Goal: Task Accomplishment & Management: Manage account settings

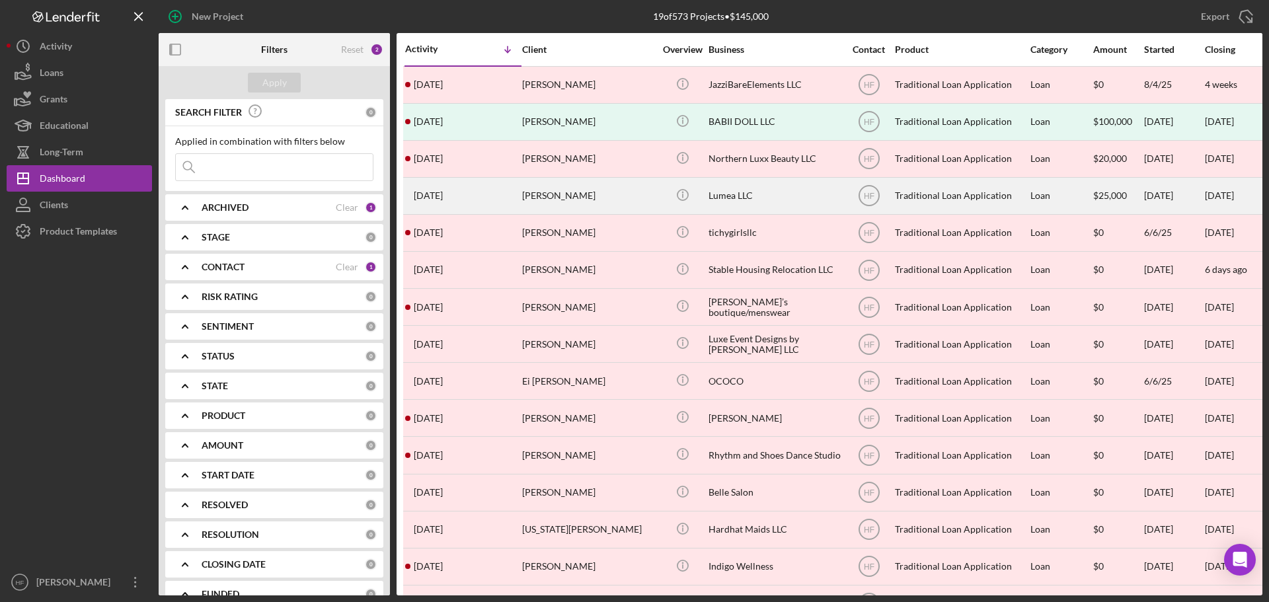
click at [541, 210] on div "[PERSON_NAME]" at bounding box center [588, 195] width 132 height 35
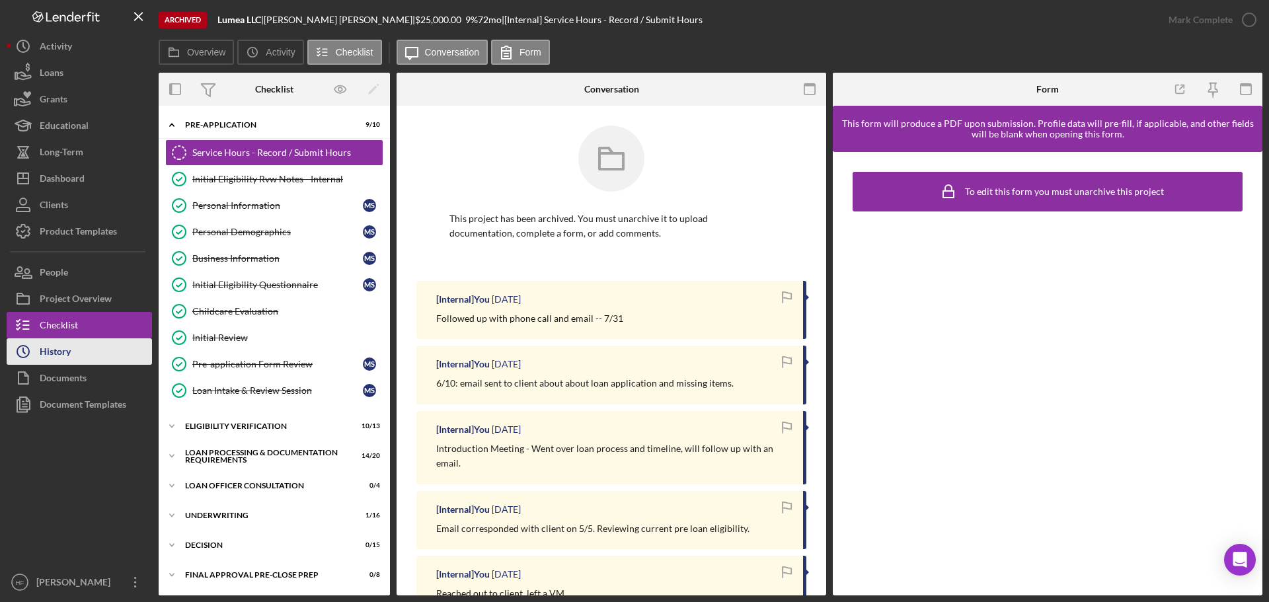
click at [72, 342] on button "Icon/History History" at bounding box center [79, 351] width 145 height 26
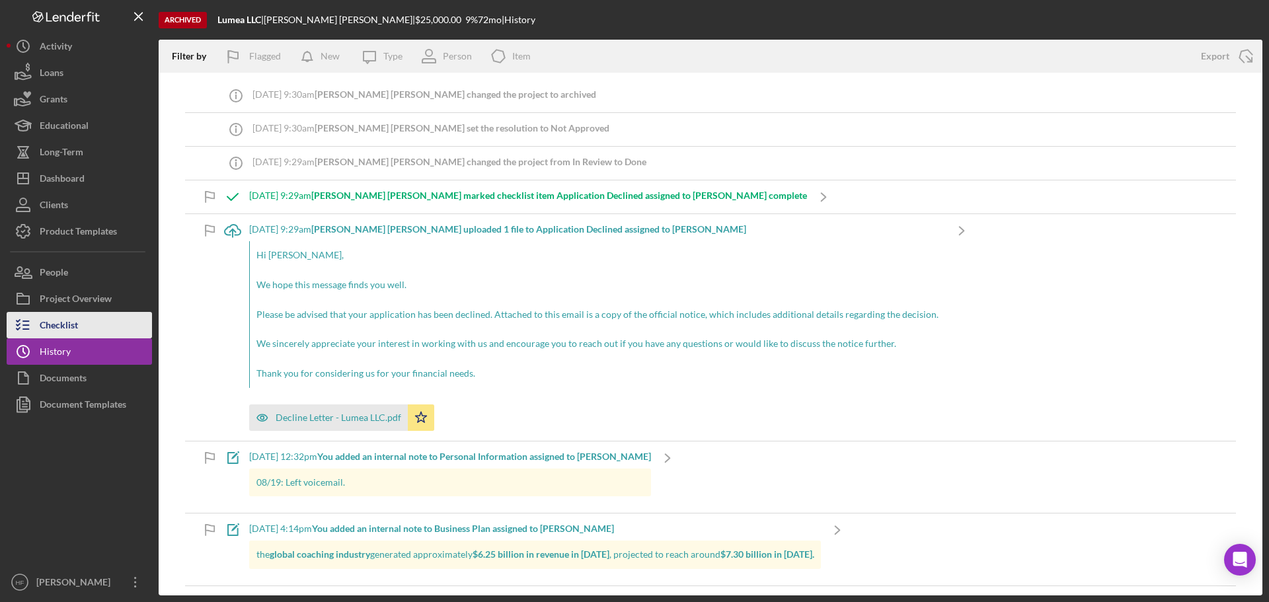
click at [79, 323] on button "Checklist" at bounding box center [79, 325] width 145 height 26
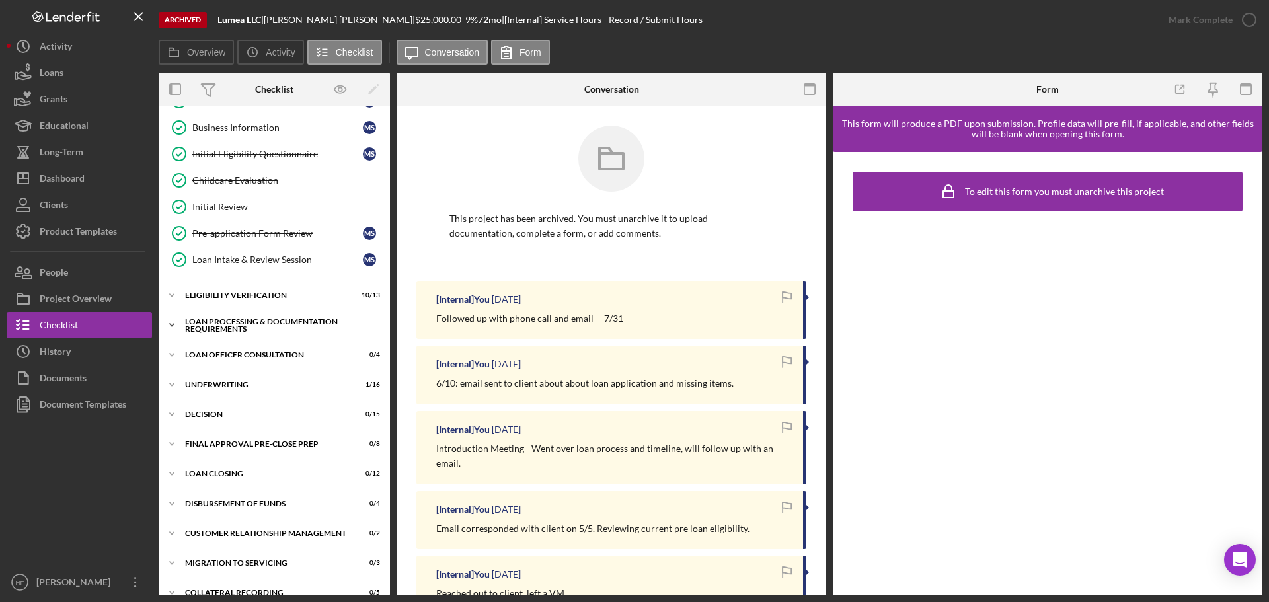
scroll to position [132, 0]
click at [258, 324] on div "Loan Processing & Documentation Requirements" at bounding box center [279, 324] width 188 height 15
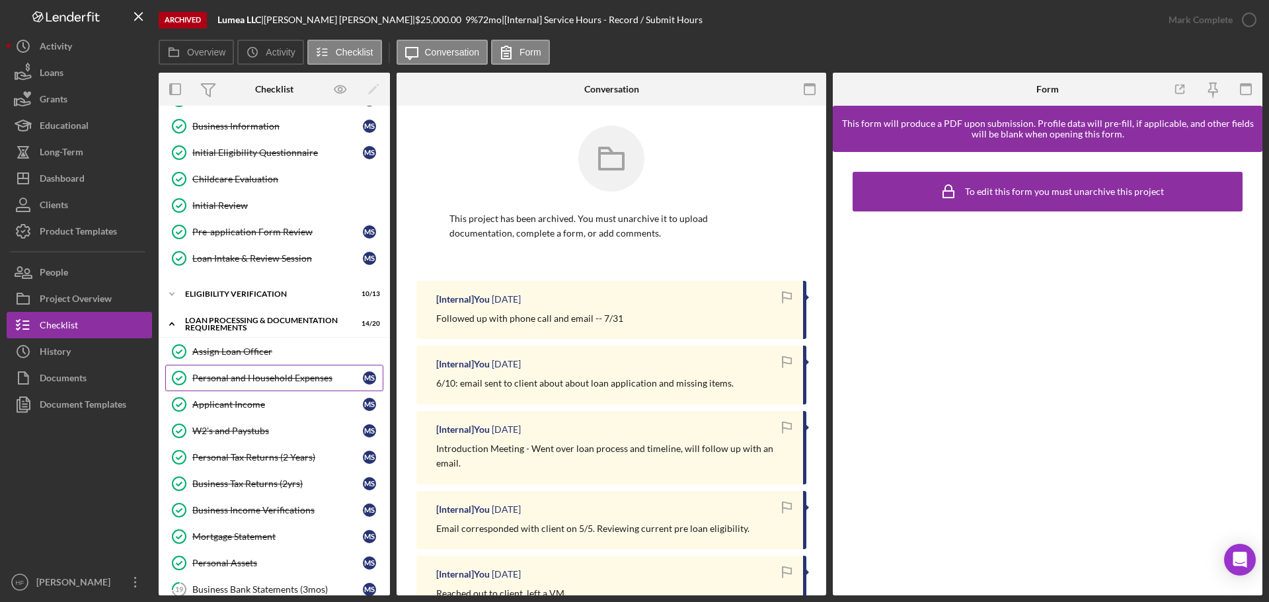
click at [256, 376] on div "Personal and Household Expenses" at bounding box center [277, 378] width 171 height 11
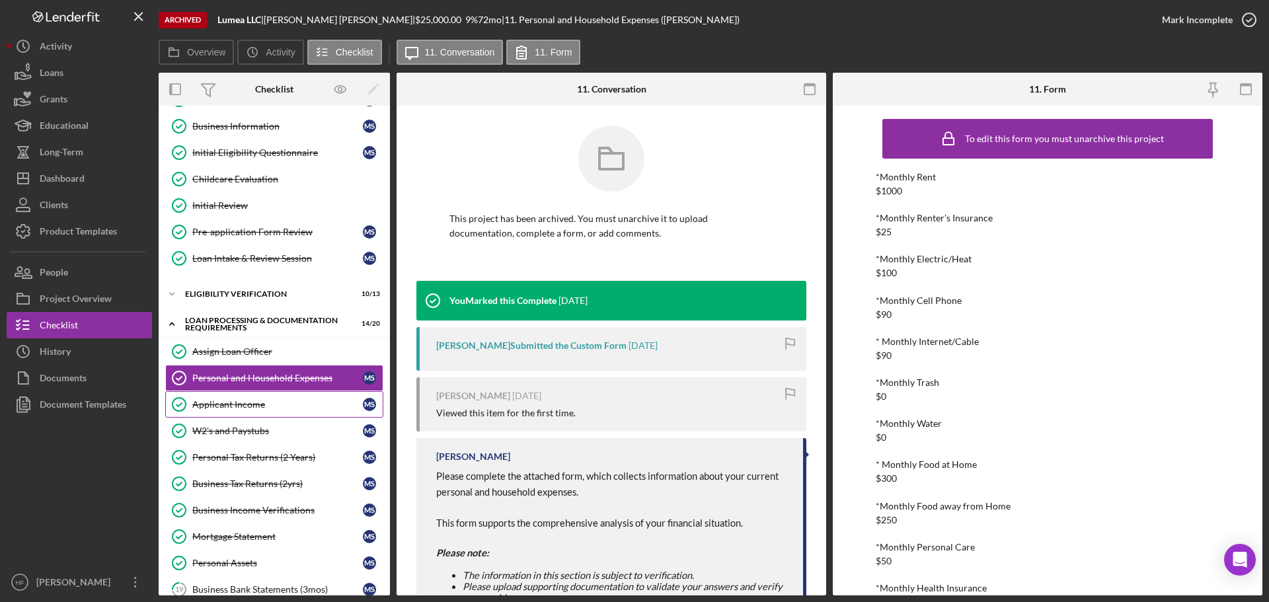
click at [198, 404] on div "Applicant Income" at bounding box center [277, 404] width 171 height 11
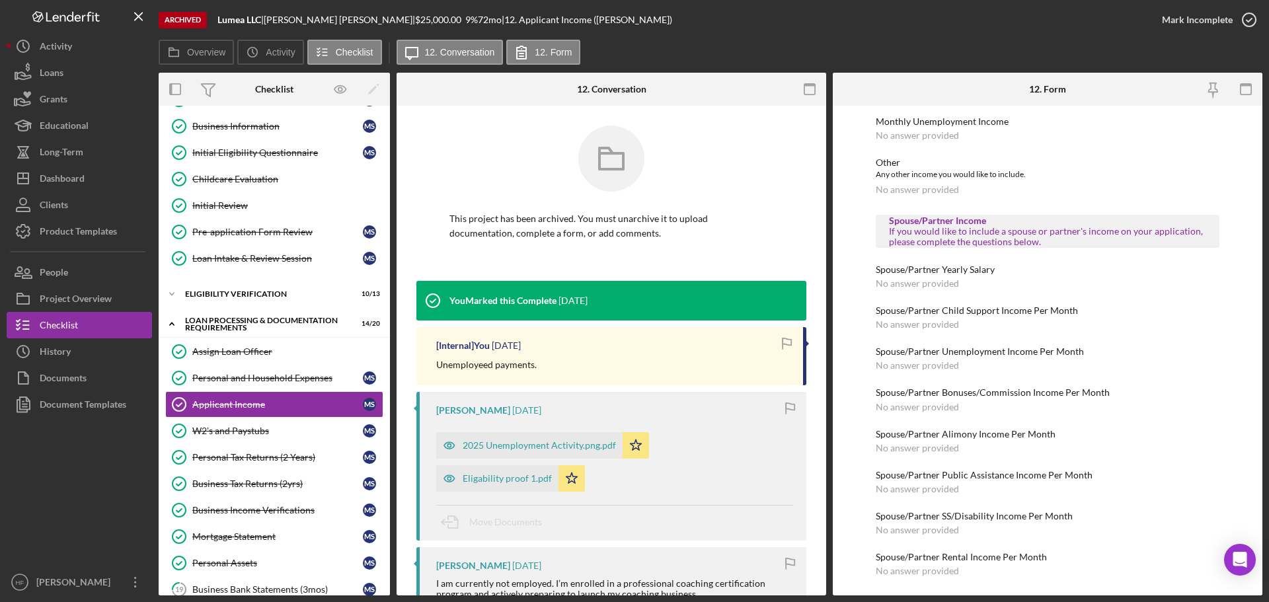
scroll to position [435, 0]
click at [220, 406] on div "Applicant Income" at bounding box center [277, 404] width 171 height 11
click at [225, 427] on div "W2's and Paystubs" at bounding box center [277, 431] width 171 height 11
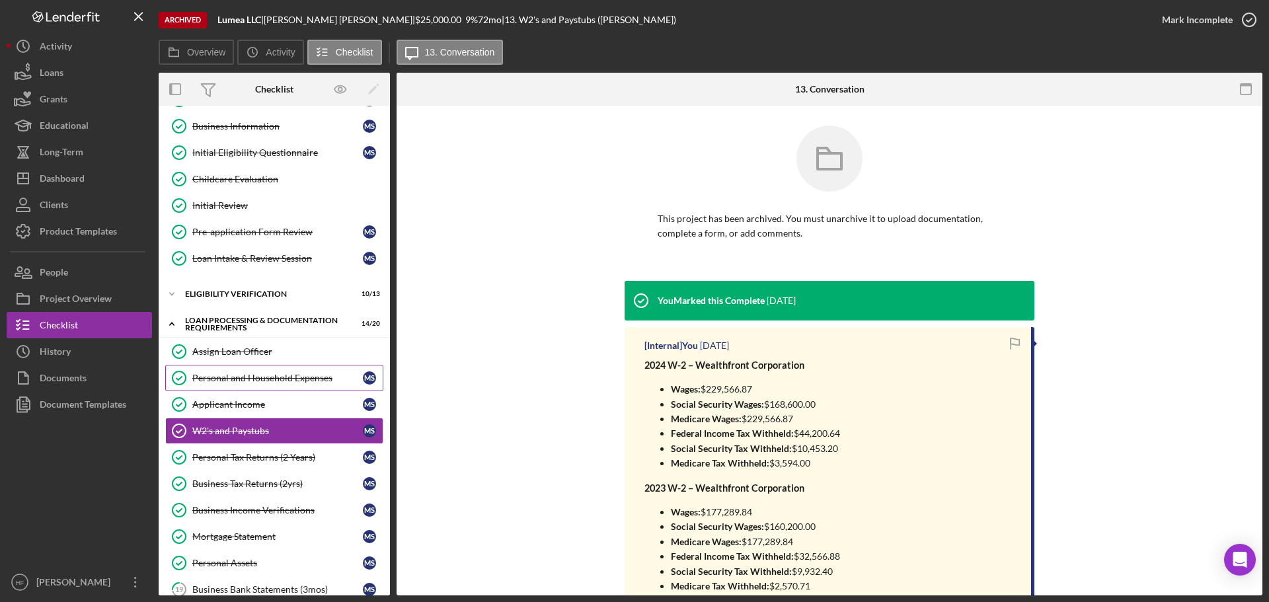
click at [256, 367] on link "Personal and Household Expenses Personal and Household Expenses M S" at bounding box center [274, 378] width 218 height 26
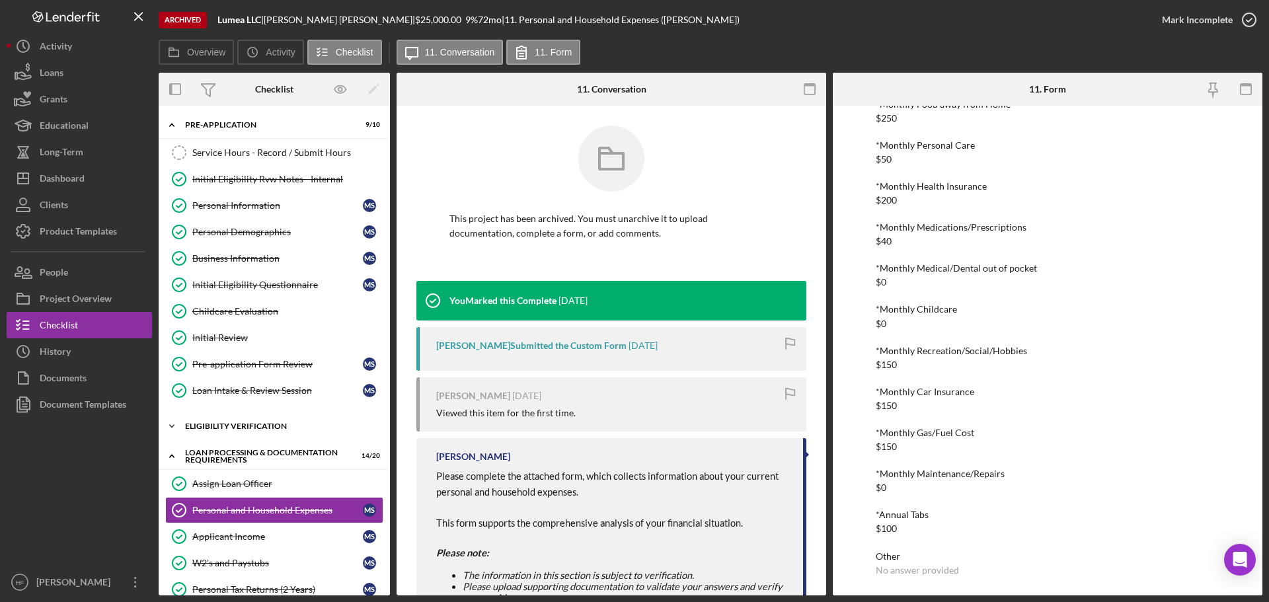
click at [239, 425] on div "Eligibility Verification" at bounding box center [279, 426] width 188 height 8
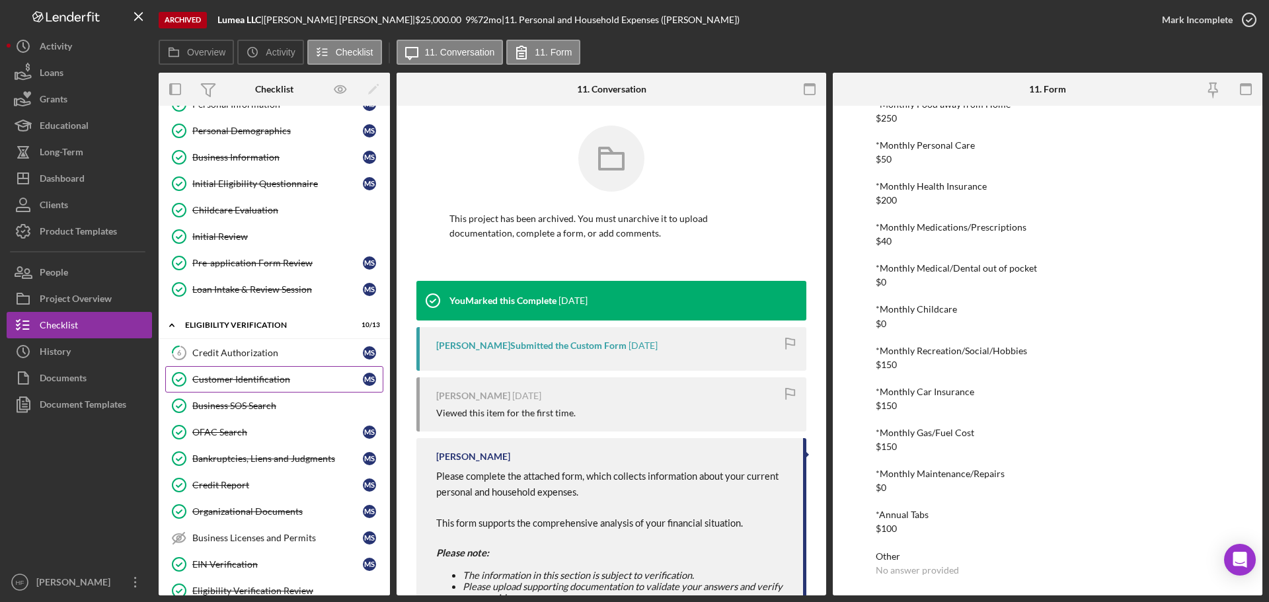
scroll to position [132, 0]
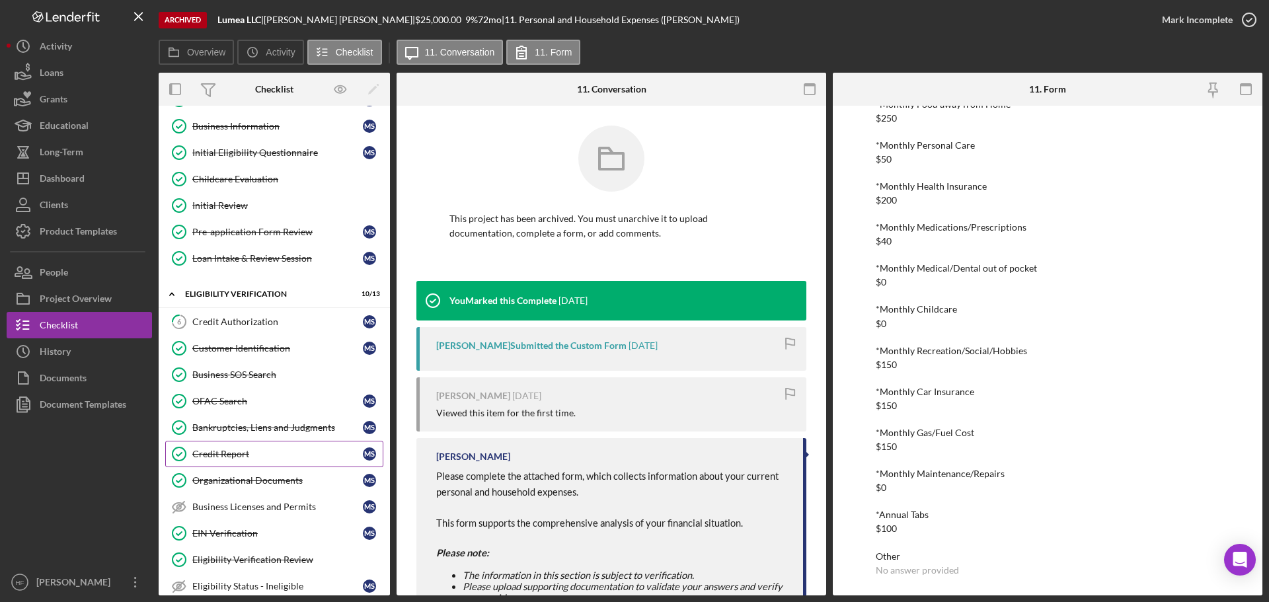
click at [269, 461] on link "Credit Report Credit Report M S" at bounding box center [274, 454] width 218 height 26
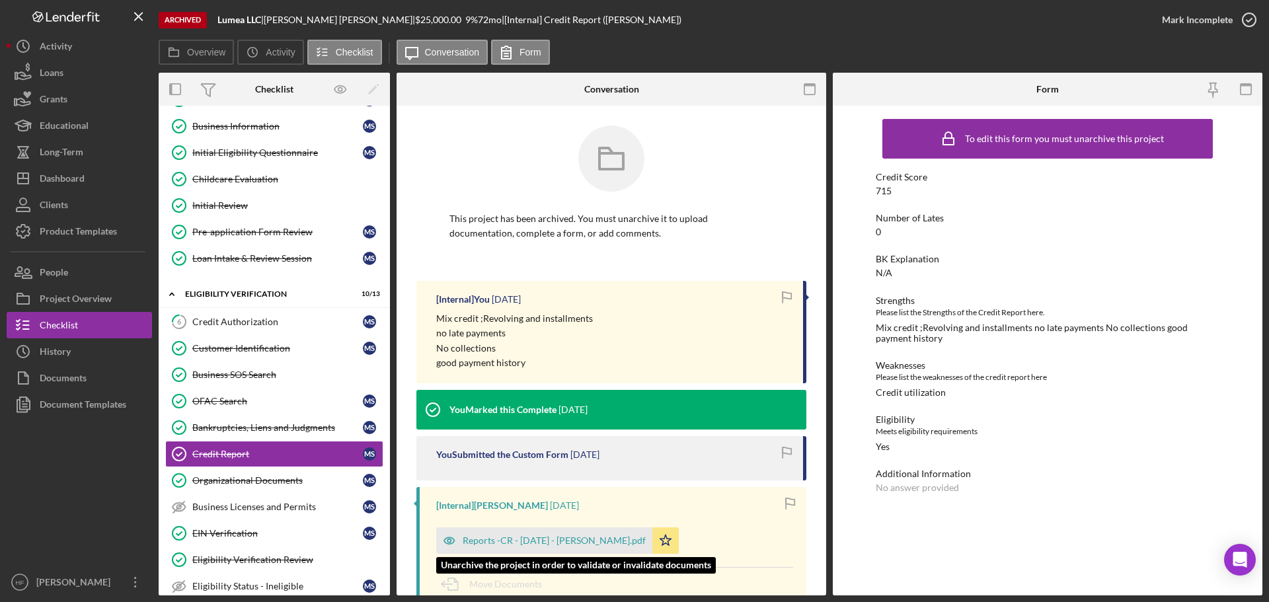
click at [537, 549] on div "Reports -CR - [DATE] - [PERSON_NAME].pdf" at bounding box center [544, 540] width 216 height 26
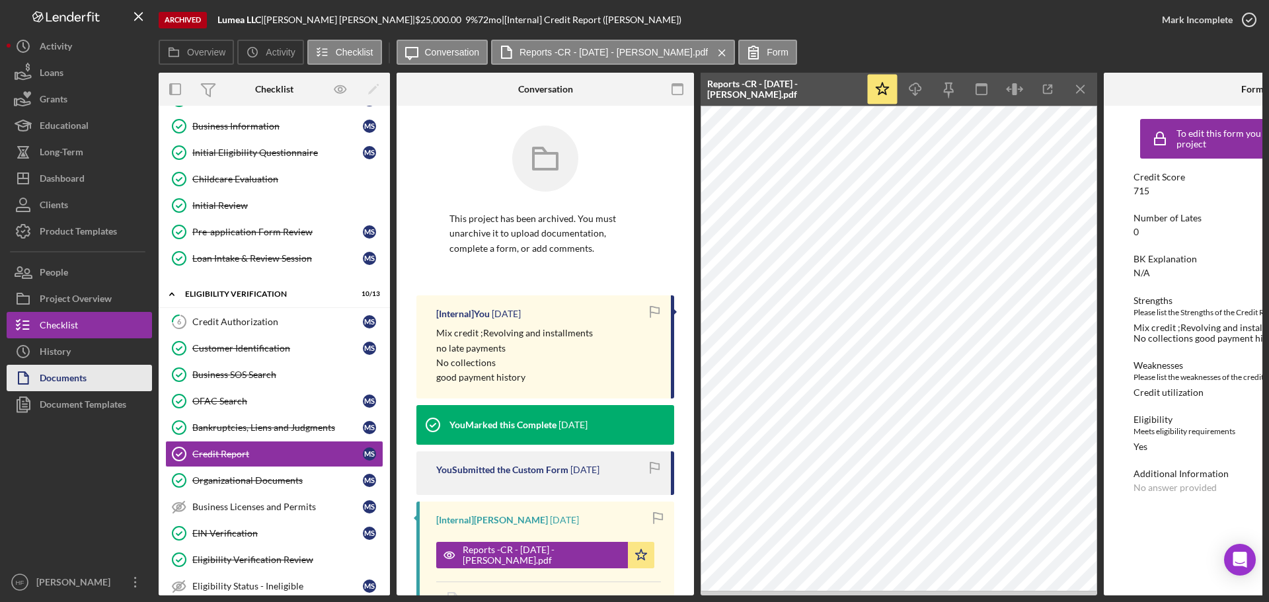
click at [436, 542] on button "Reports -CR - [DATE] - [PERSON_NAME].pdf Icon/Star" at bounding box center [545, 555] width 218 height 26
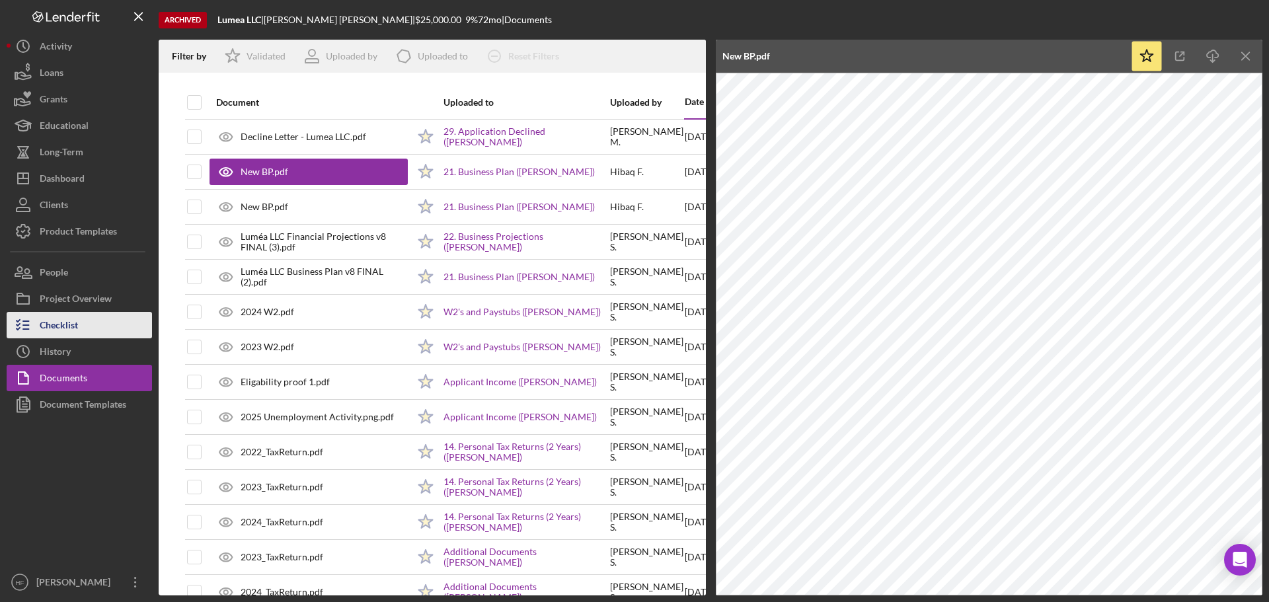
click at [99, 315] on button "Checklist" at bounding box center [79, 325] width 145 height 26
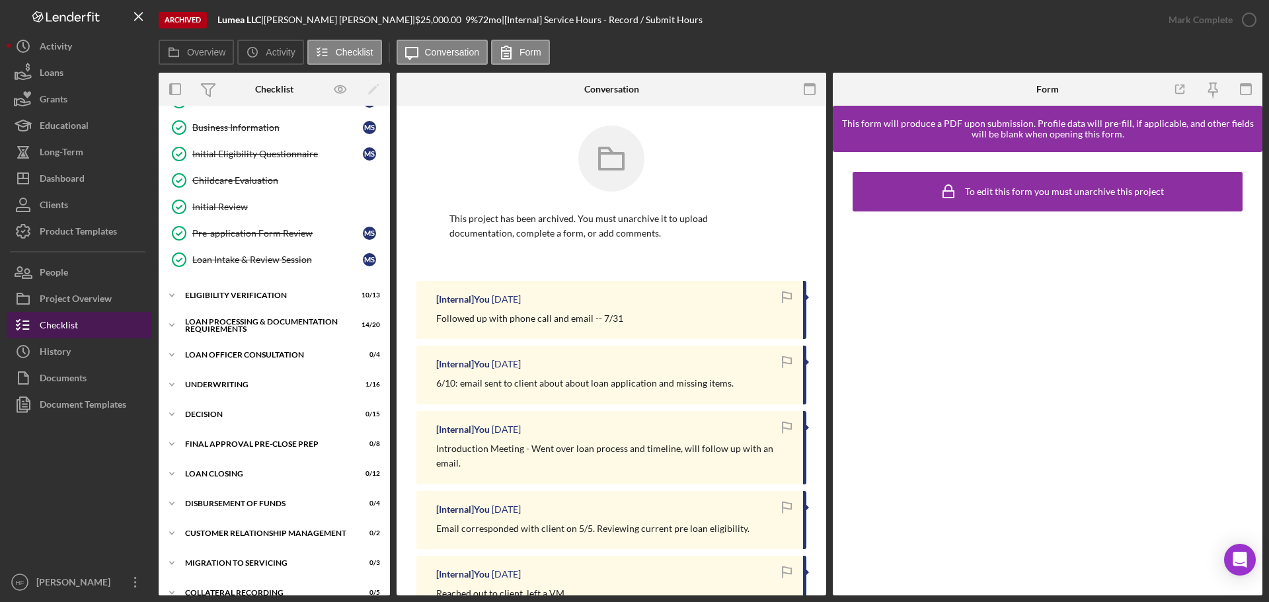
scroll to position [132, 0]
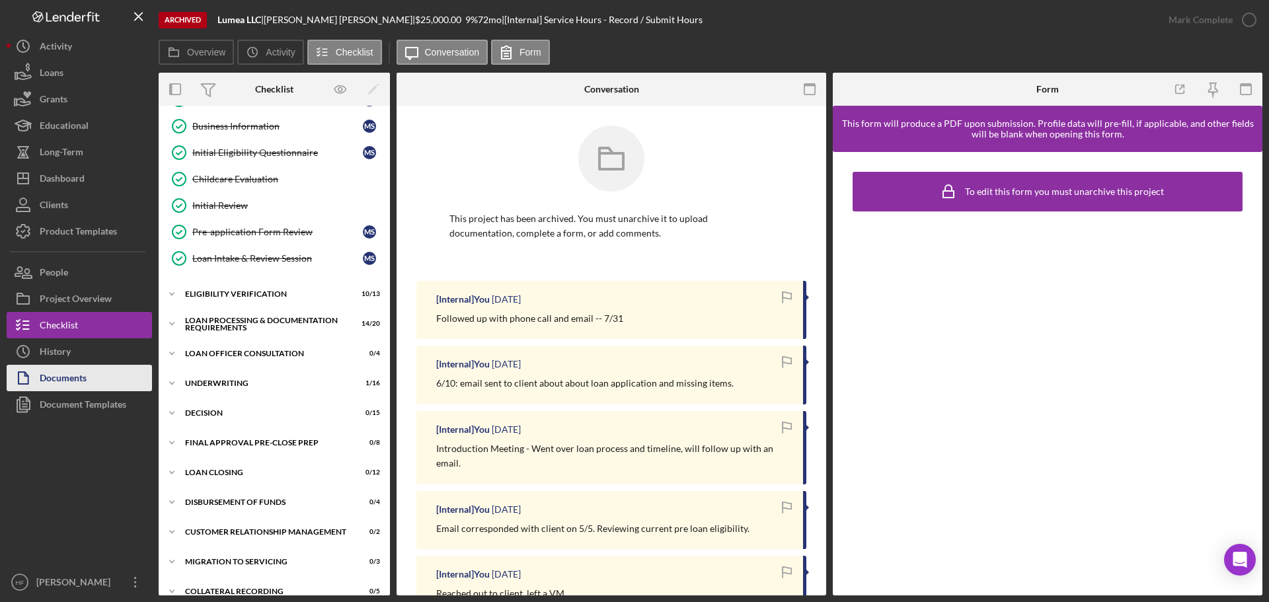
click at [88, 378] on button "Documents" at bounding box center [79, 378] width 145 height 26
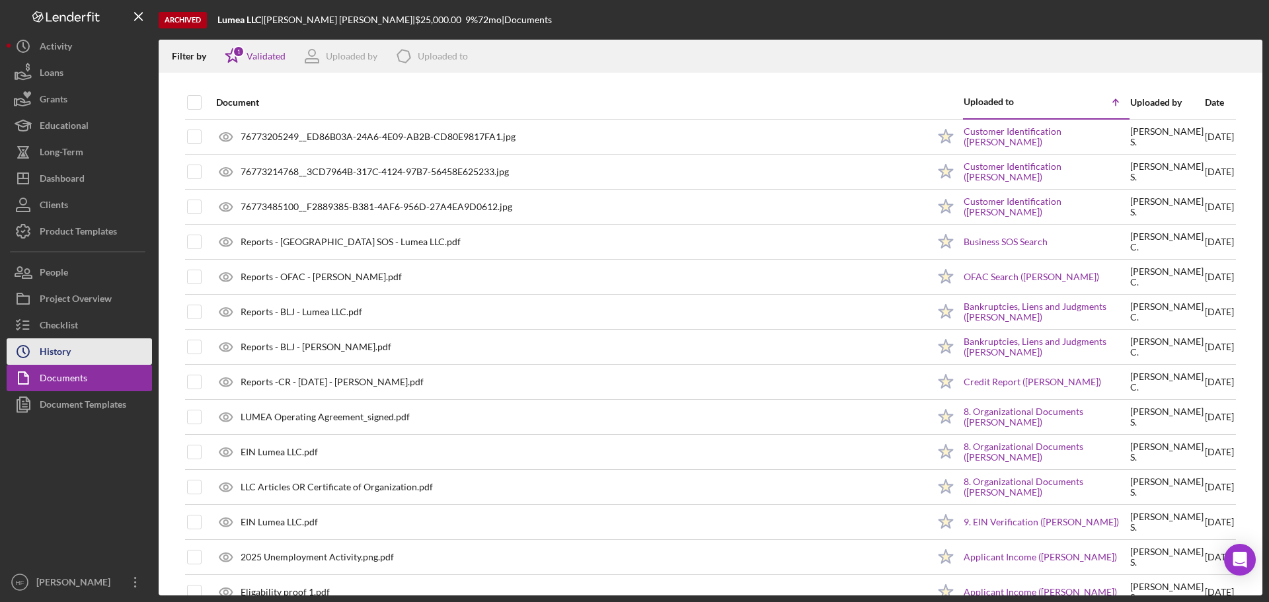
click at [90, 362] on button "Icon/History History" at bounding box center [79, 351] width 145 height 26
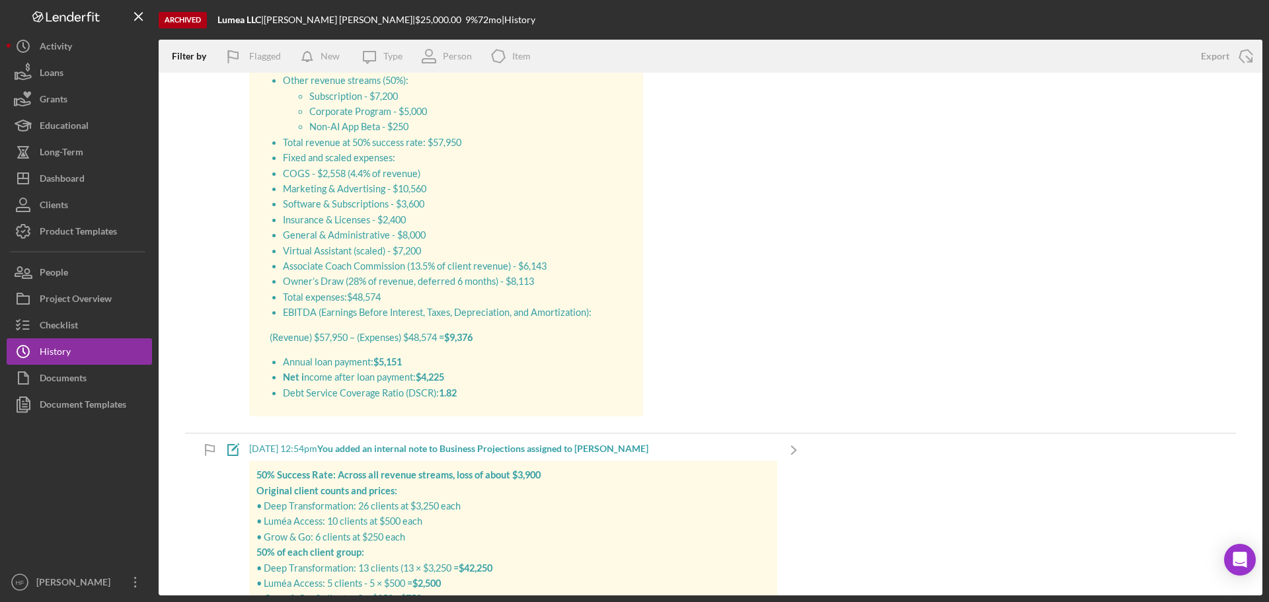
scroll to position [1652, 0]
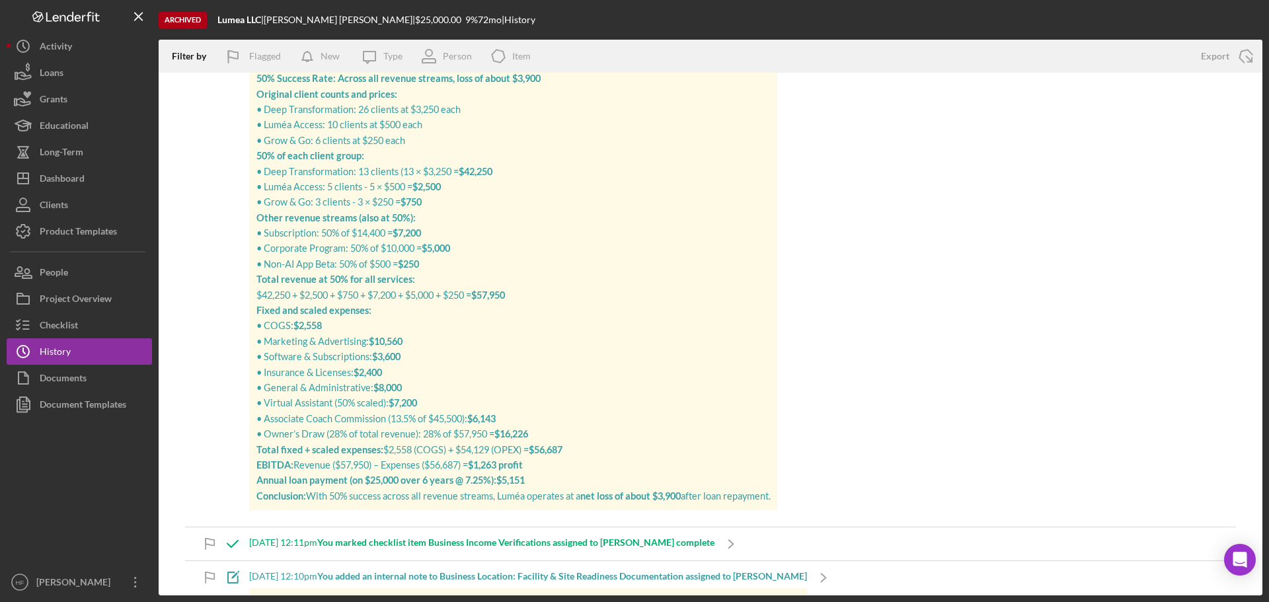
click at [529, 346] on p "• COGS: $2,558 • Marketing & Advertising: $10,560 • Software & Subscriptions: $…" at bounding box center [513, 380] width 514 height 124
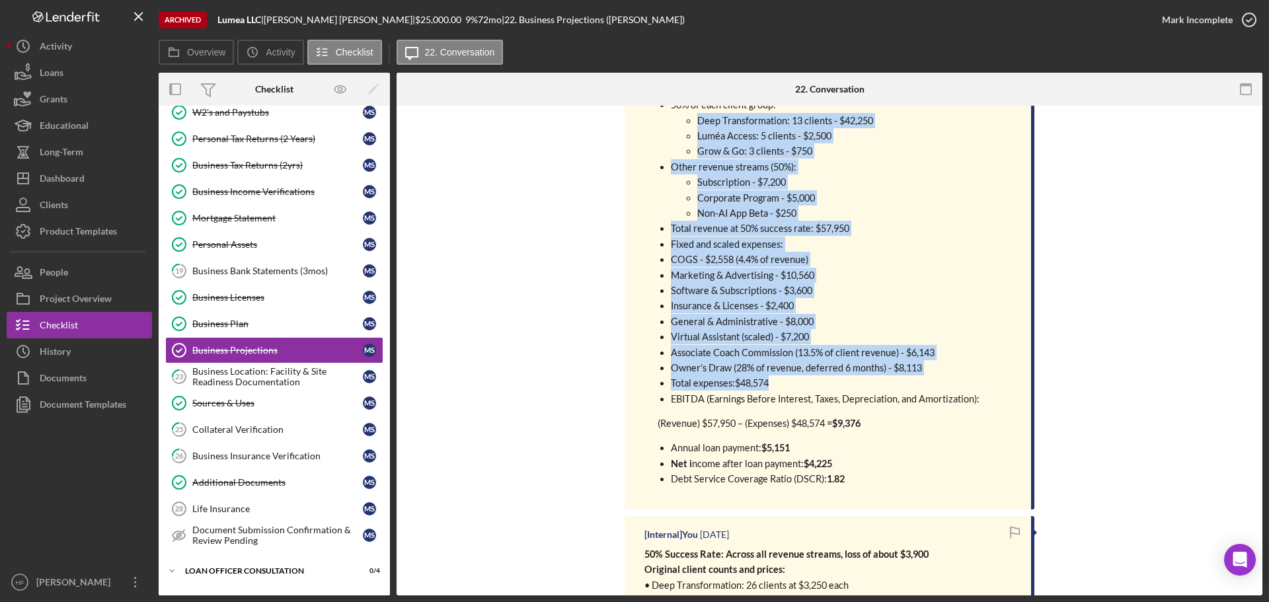
scroll to position [330, 0]
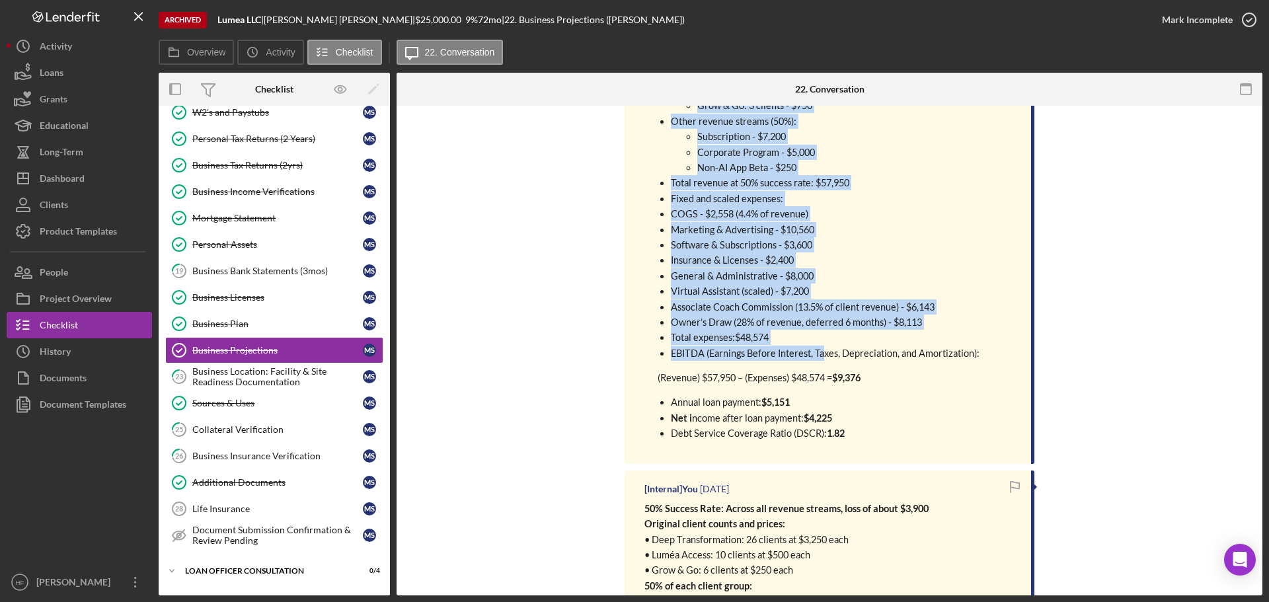
drag, startPoint x: 675, startPoint y: 340, endPoint x: 824, endPoint y: 359, distance: 149.9
click at [824, 359] on ul "50% of each client group: Deep Transformation: 13 clients - $42,250 Luméa Acces…" at bounding box center [811, 206] width 335 height 309
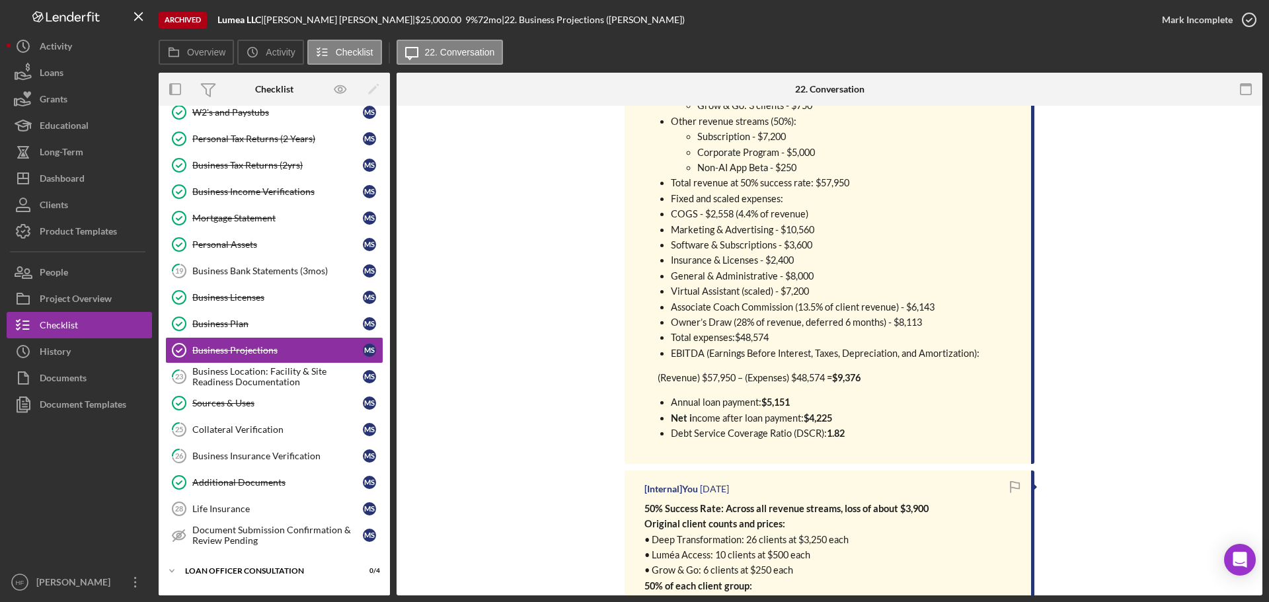
click at [903, 423] on p "Net i ncome after loan payment: $4,225" at bounding box center [825, 417] width 309 height 15
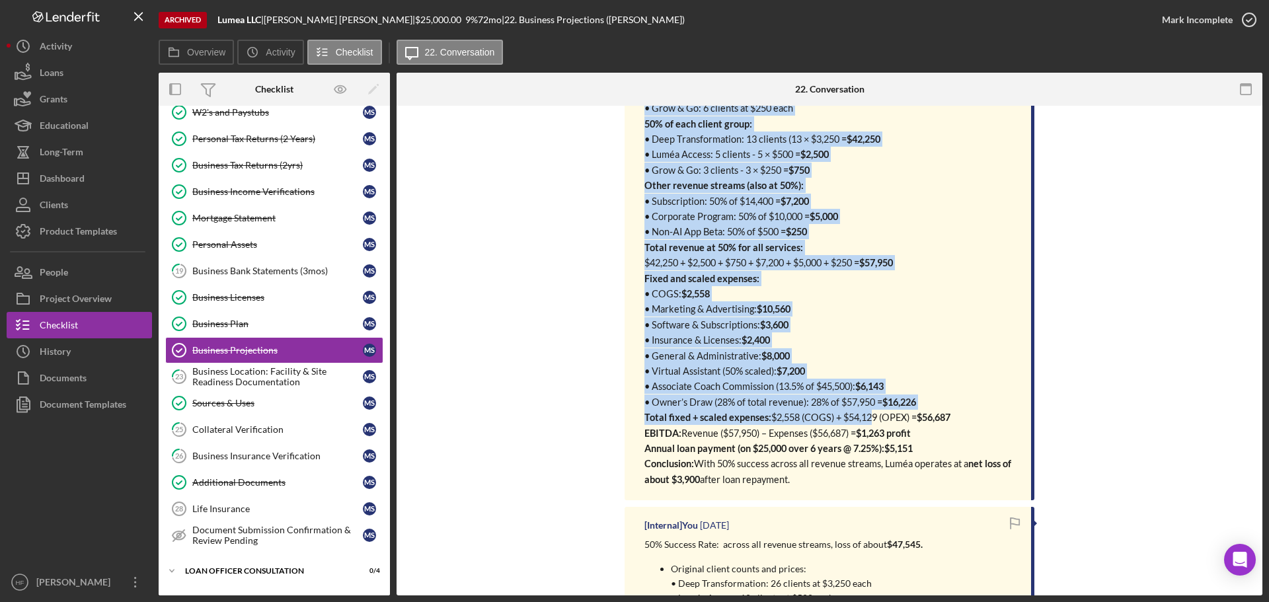
scroll to position [793, 0]
drag, startPoint x: 635, startPoint y: 248, endPoint x: 929, endPoint y: 481, distance: 375.0
click at [929, 481] on div "[Internal] You 1 month ago 50% Success Rate: Across all revenue streams, loss o…" at bounding box center [830, 254] width 410 height 492
copy div "50% Success Rate: Across all revenue streams, loss of about $3,900 Original cli…"
click at [86, 378] on div "Documents" at bounding box center [63, 380] width 47 height 30
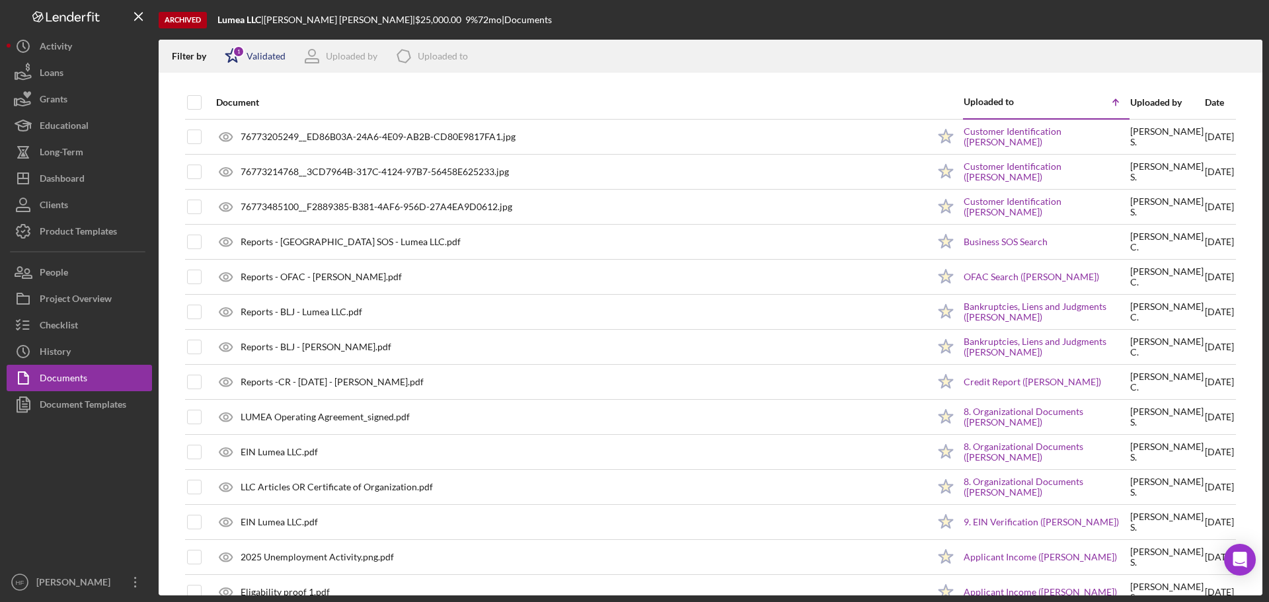
click at [237, 50] on div "1" at bounding box center [239, 52] width 12 height 12
click at [229, 104] on input "checkbox" at bounding box center [231, 104] width 13 height 13
checkbox input "false"
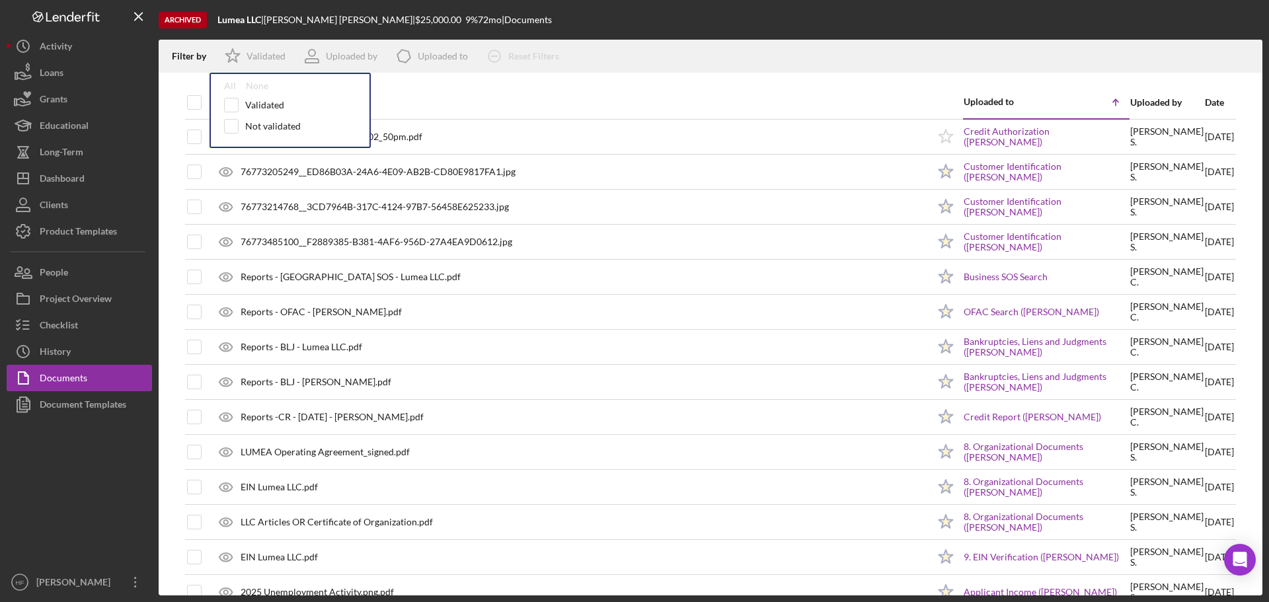
click at [615, 97] on div "Document" at bounding box center [572, 102] width 712 height 11
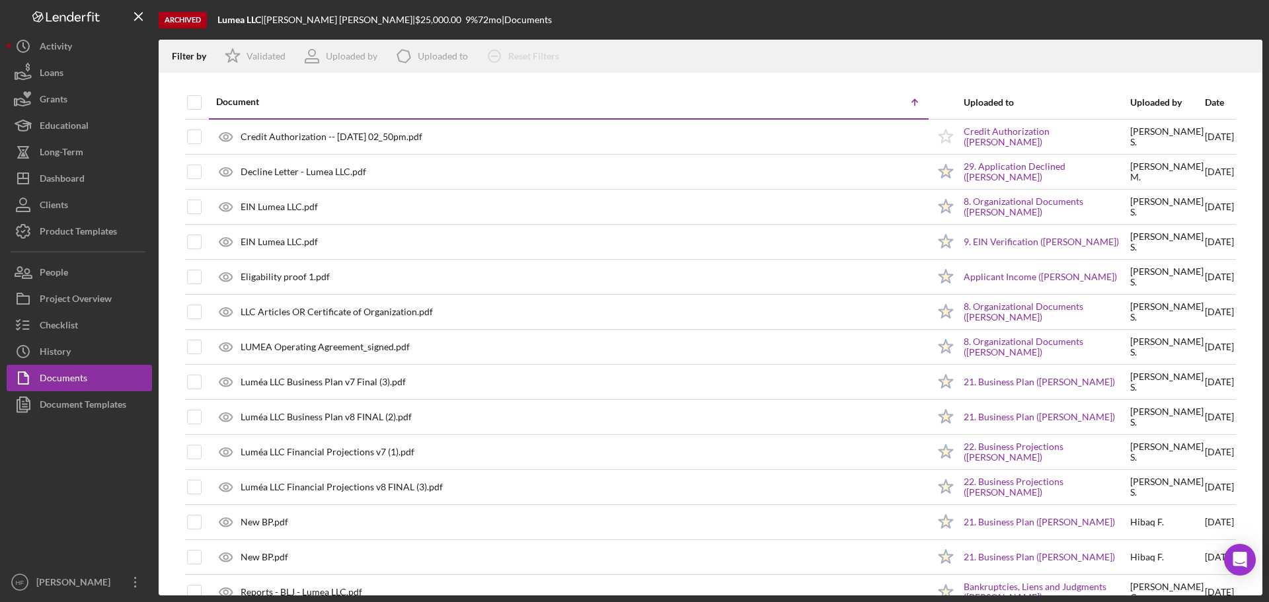
click at [1205, 100] on div "Date" at bounding box center [1219, 102] width 29 height 11
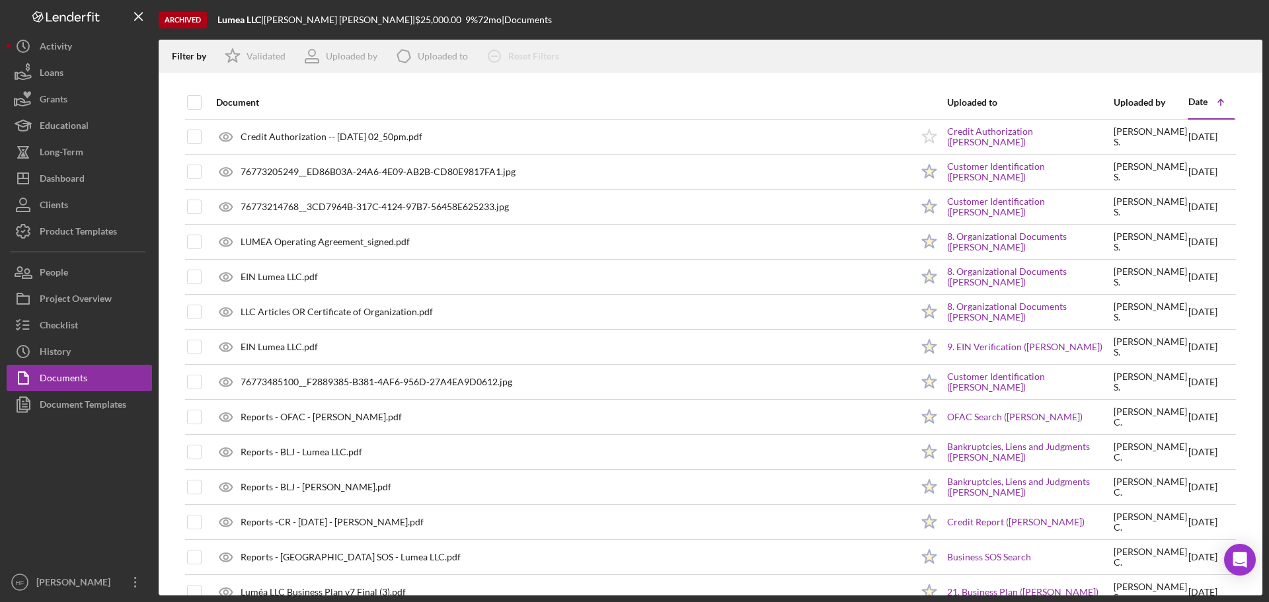
click at [1207, 100] on icon "Icon/Table Sort Arrow" at bounding box center [1220, 102] width 26 height 26
click at [1211, 101] on icon "Icon/Table Sort Arrow" at bounding box center [1220, 102] width 26 height 26
click at [1188, 104] on div "Date" at bounding box center [1197, 101] width 19 height 11
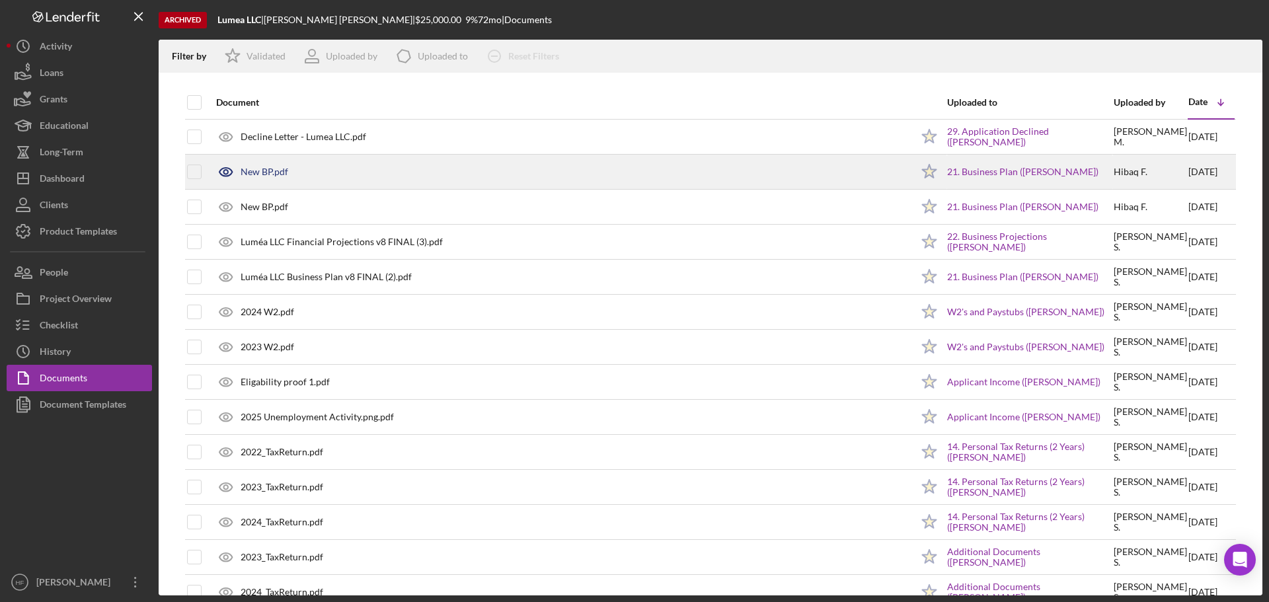
click at [337, 175] on div "New BP.pdf" at bounding box center [561, 171] width 702 height 33
